Goal: Task Accomplishment & Management: Manage account settings

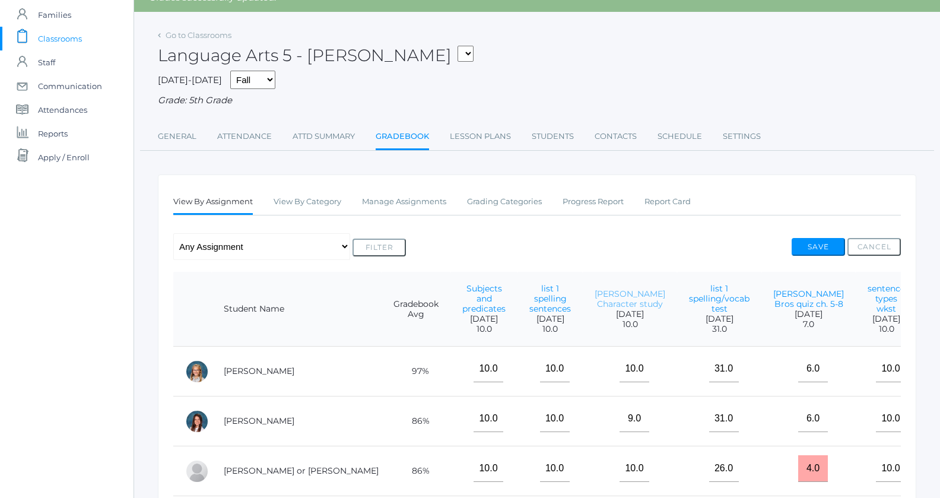
scroll to position [176, 0]
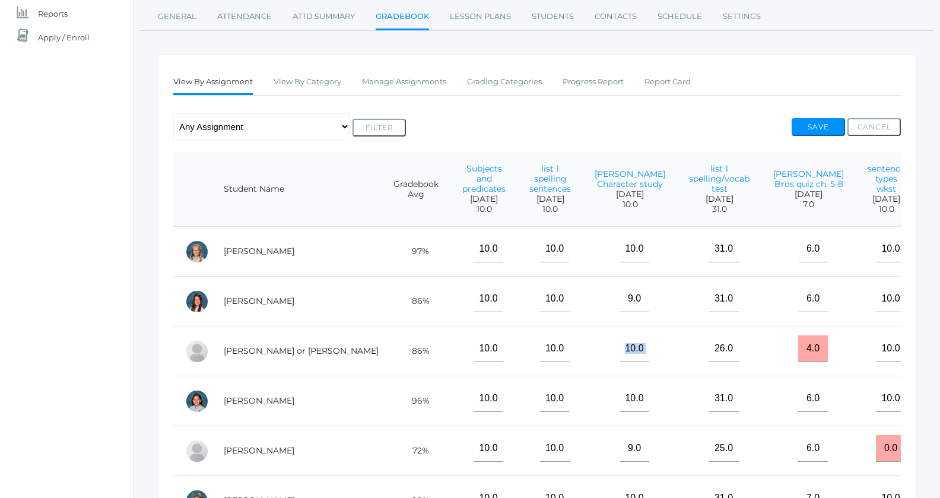
drag, startPoint x: 570, startPoint y: 377, endPoint x: 635, endPoint y: 379, distance: 64.7
click at [635, 376] on tr "Cope, Thomas or Tom 86% 10.0 10.0 10.0 26.0 4.0 10.0 10.0 30.0 5.0 17.0 7.0 9.0…" at bounding box center [816, 351] width 1286 height 50
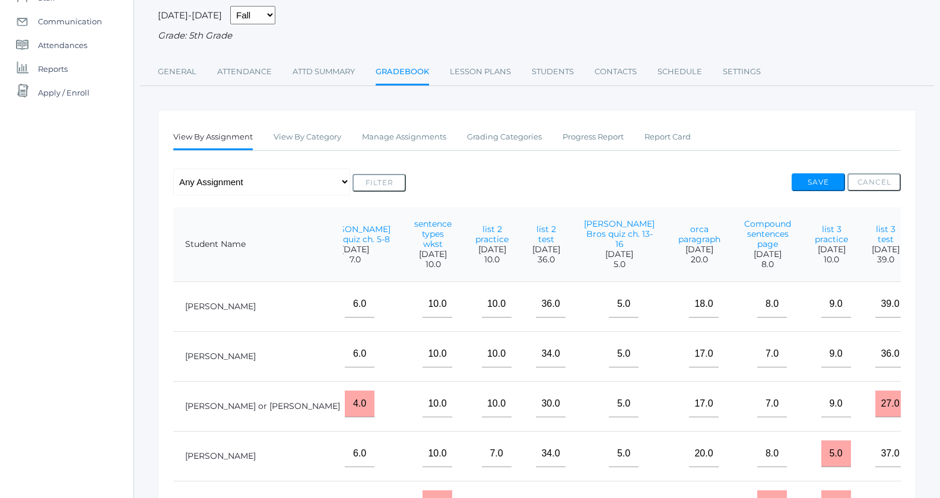
scroll to position [352, 0]
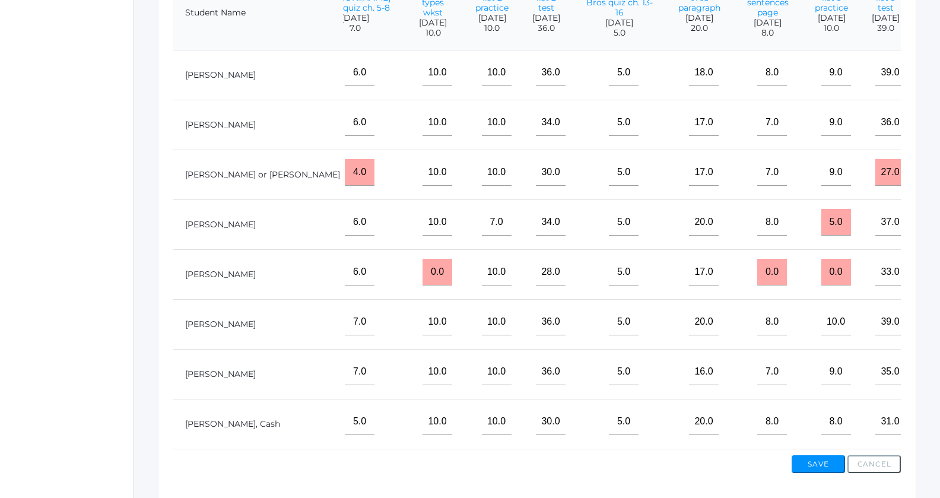
click at [666, 230] on td "20.0" at bounding box center [699, 225] width 66 height 50
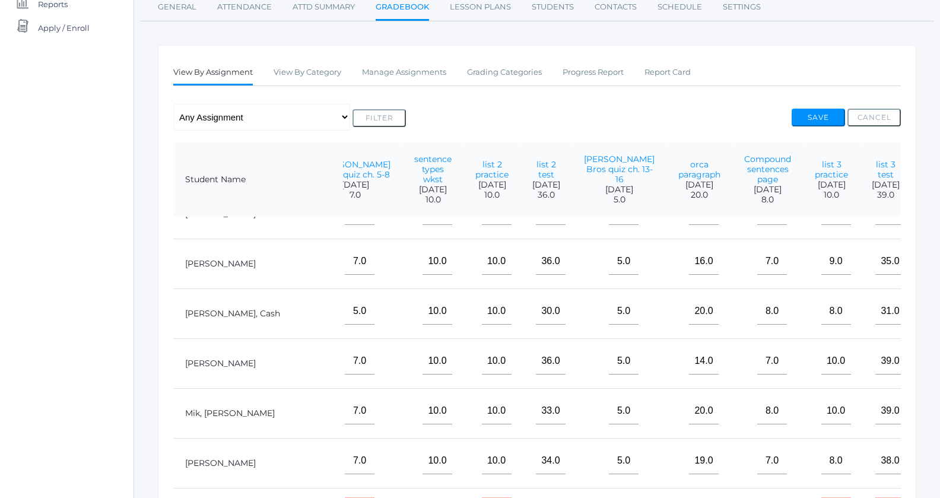
scroll to position [477, 453]
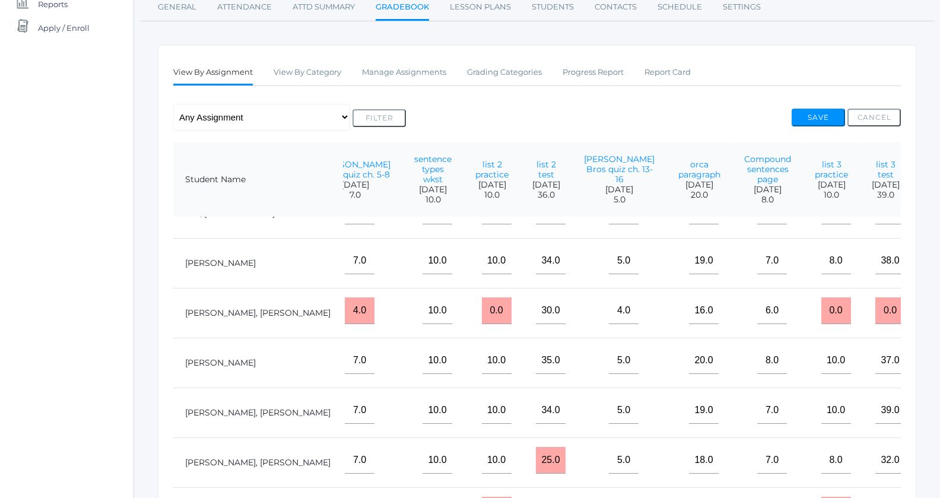
drag, startPoint x: 878, startPoint y: 321, endPoint x: 850, endPoint y: 313, distance: 29.1
type input "4"
drag, startPoint x: 814, startPoint y: 326, endPoint x: 789, endPoint y: 319, distance: 25.8
click at [875, 319] on input "0.0" at bounding box center [890, 310] width 30 height 27
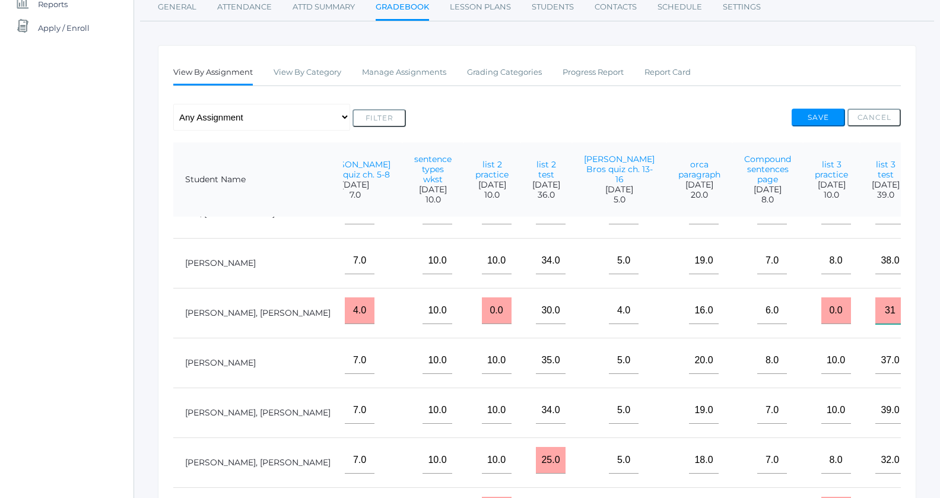
type input "31"
click at [805, 117] on button "Save" at bounding box center [818, 118] width 53 height 18
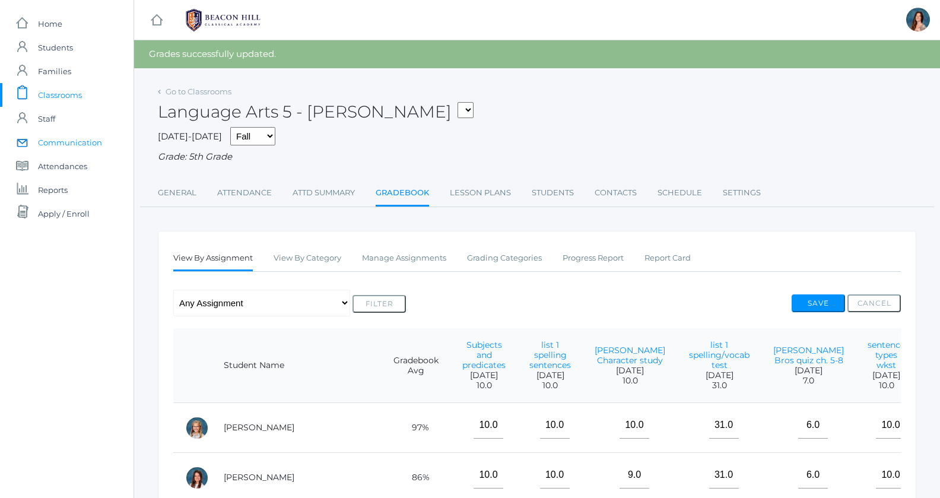
click at [69, 141] on span "Communication" at bounding box center [70, 143] width 64 height 24
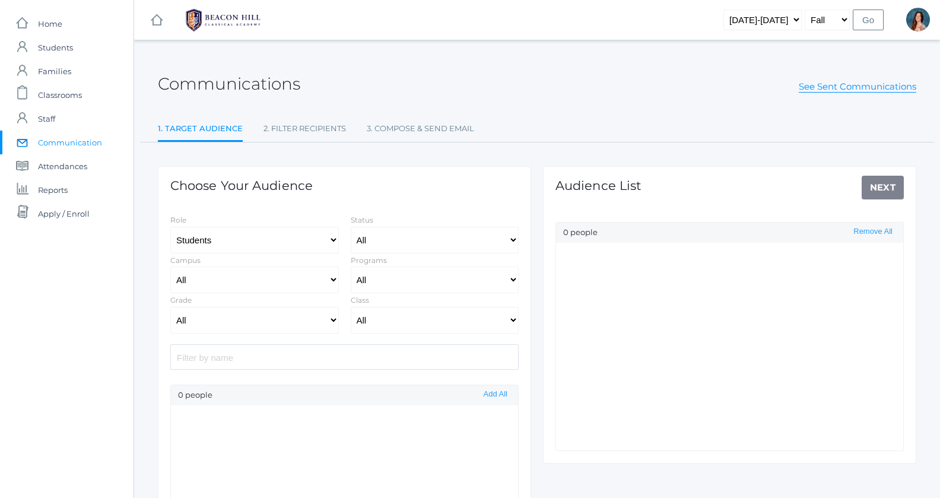
select select "Enrolled"
click at [170, 307] on select "All Grammar - Kindergarten - 1st Grade - 2nd Grade - 3rd Grade - 4th Grade - 5t…" at bounding box center [254, 320] width 169 height 27
select select "5"
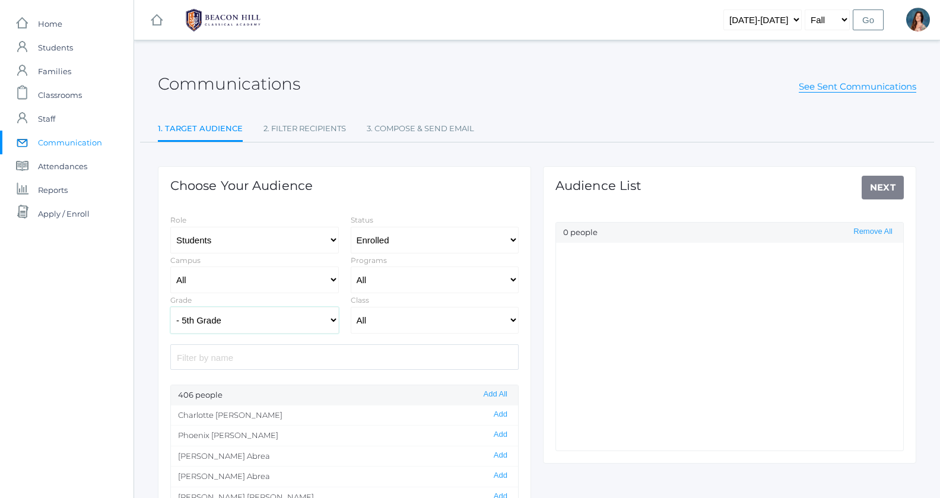
click option "- 5th Grade" at bounding box center [0, 0] width 0 height 0
click at [351, 307] on select "All 01LA - First Grade [PERSON_NAME] 01LA - First Grade [PERSON_NAME] 02LA - Se…" at bounding box center [435, 320] width 169 height 27
select select "1967"
click option "05LA - Language Arts 5 [PERSON_NAME]" at bounding box center [0, 0] width 0 height 0
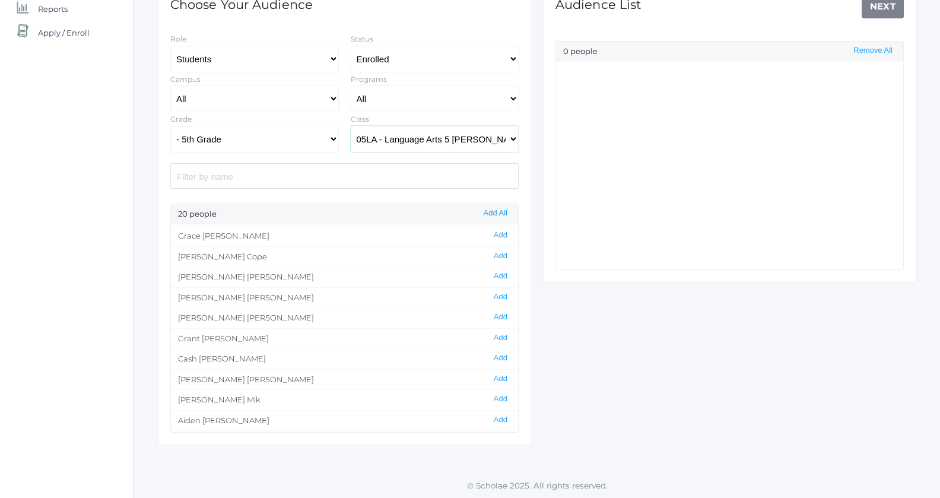
scroll to position [75, 0]
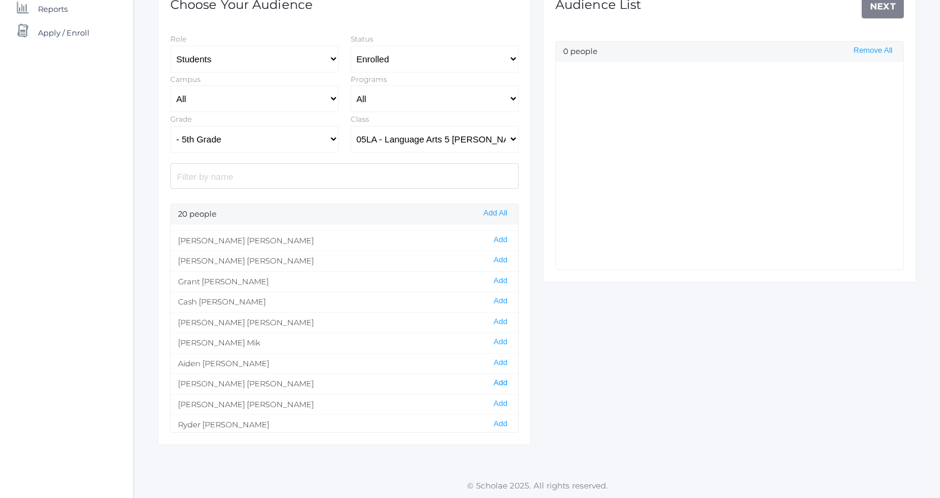
click at [497, 380] on button "Add" at bounding box center [500, 383] width 21 height 10
click at [879, 7] on link "Next" at bounding box center [883, 7] width 43 height 24
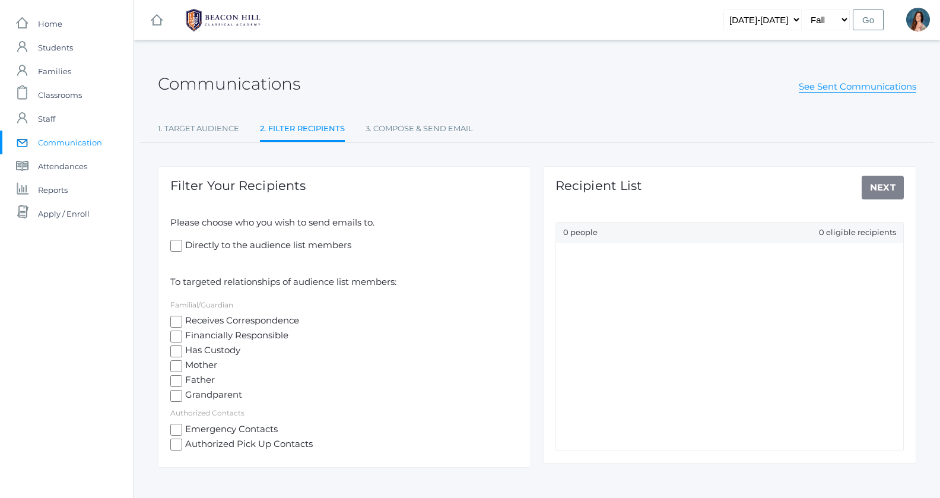
click at [175, 320] on input "Receives Correspondence" at bounding box center [176, 322] width 12 height 12
checkbox input "true"
